Goal: Information Seeking & Learning: Learn about a topic

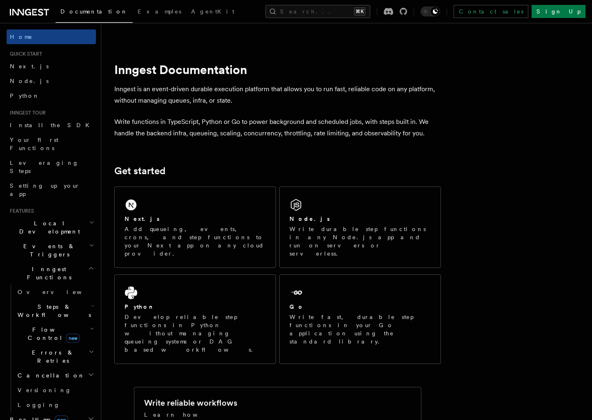
click at [42, 302] on span "Steps & Workflows" at bounding box center [52, 310] width 77 height 16
click at [41, 302] on span "Steps & Workflows" at bounding box center [52, 310] width 77 height 16
click at [159, 165] on link "Get started" at bounding box center [139, 170] width 51 height 11
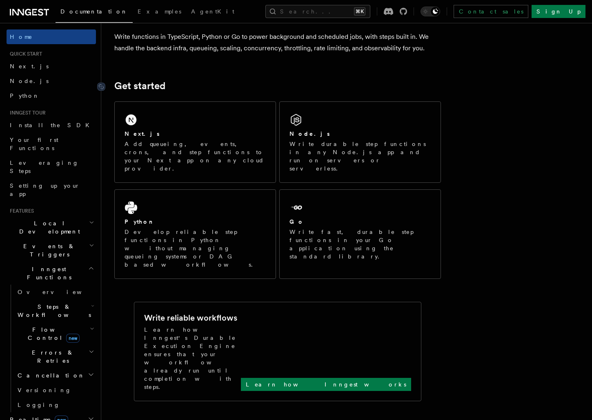
click at [159, 149] on div "Next.js Add queueing, events, crons, and step functions to your Next app on any…" at bounding box center [277, 190] width 327 height 184
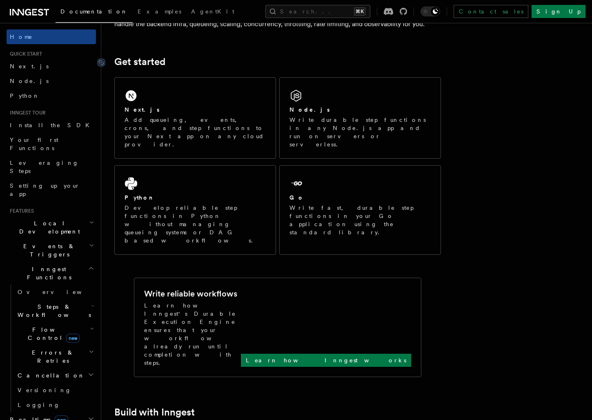
scroll to position [109, 0]
click at [56, 382] on link "Versioning" at bounding box center [55, 389] width 82 height 15
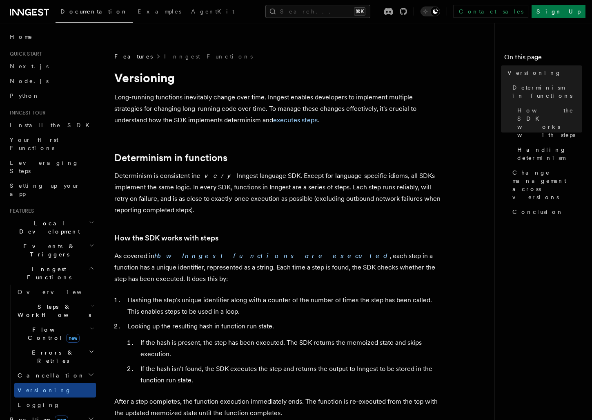
click at [56, 368] on h2 "Cancellation" at bounding box center [55, 375] width 82 height 15
click at [55, 397] on link "Cancel on timeouts" at bounding box center [59, 408] width 74 height 23
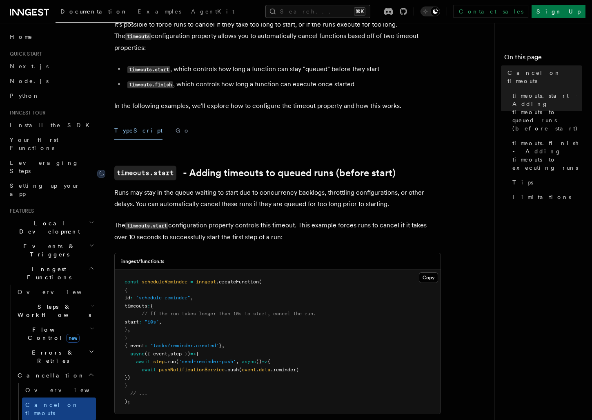
scroll to position [75, 0]
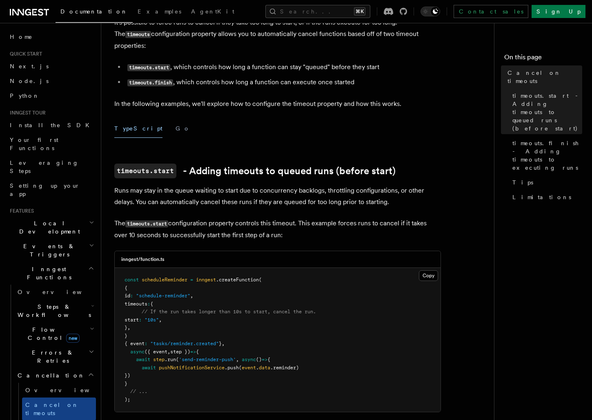
click at [54, 368] on h2 "Cancellation" at bounding box center [55, 375] width 82 height 15
